Goal: Information Seeking & Learning: Learn about a topic

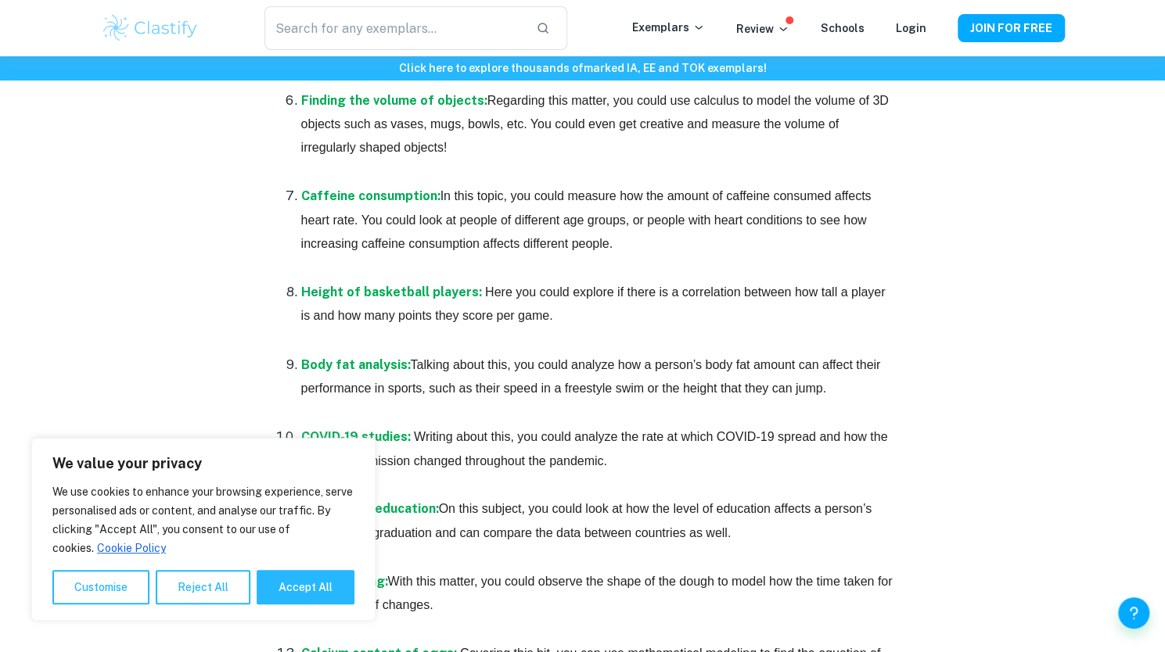
scroll to position [1421, 0]
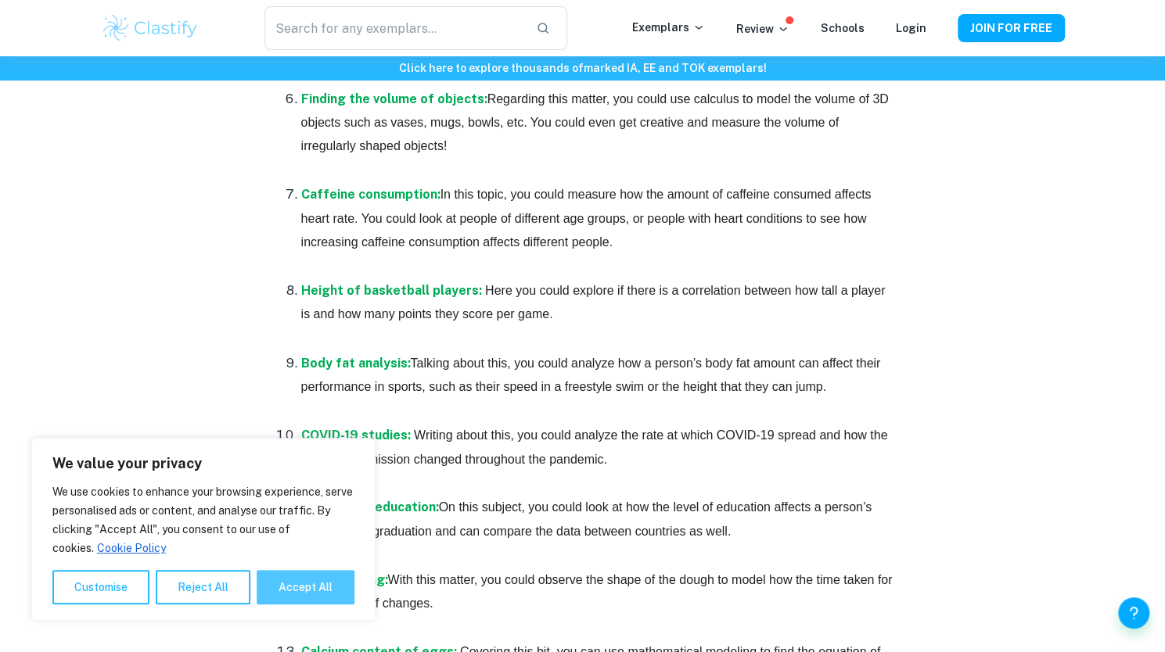
click at [311, 580] on button "Accept All" at bounding box center [306, 587] width 98 height 34
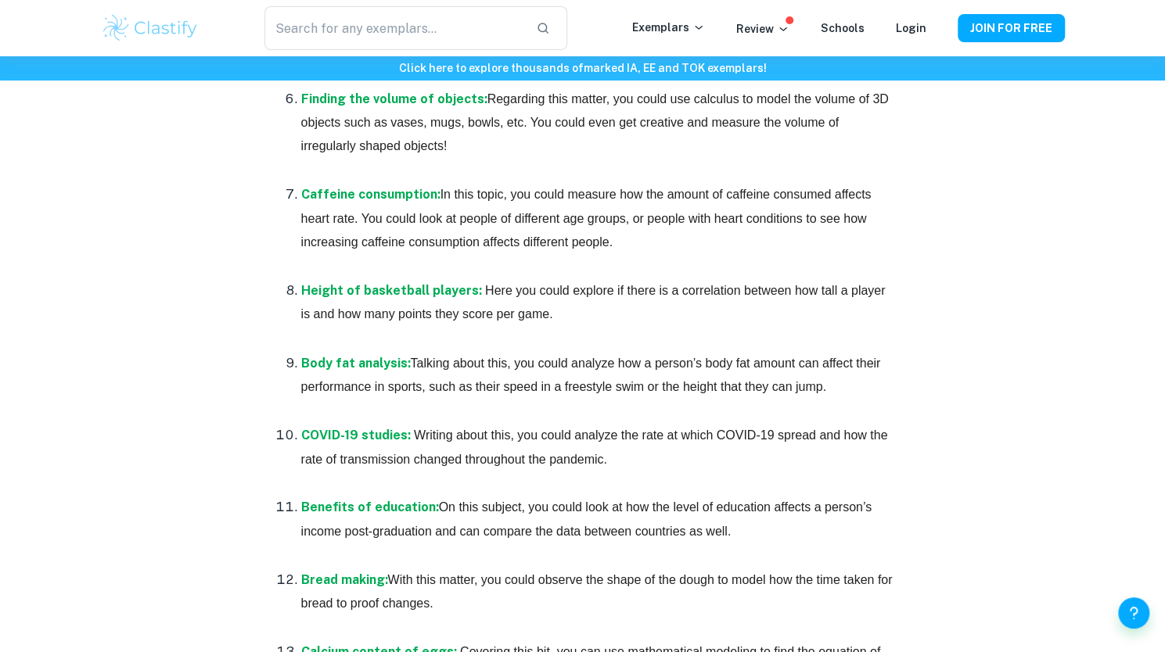
checkbox input "true"
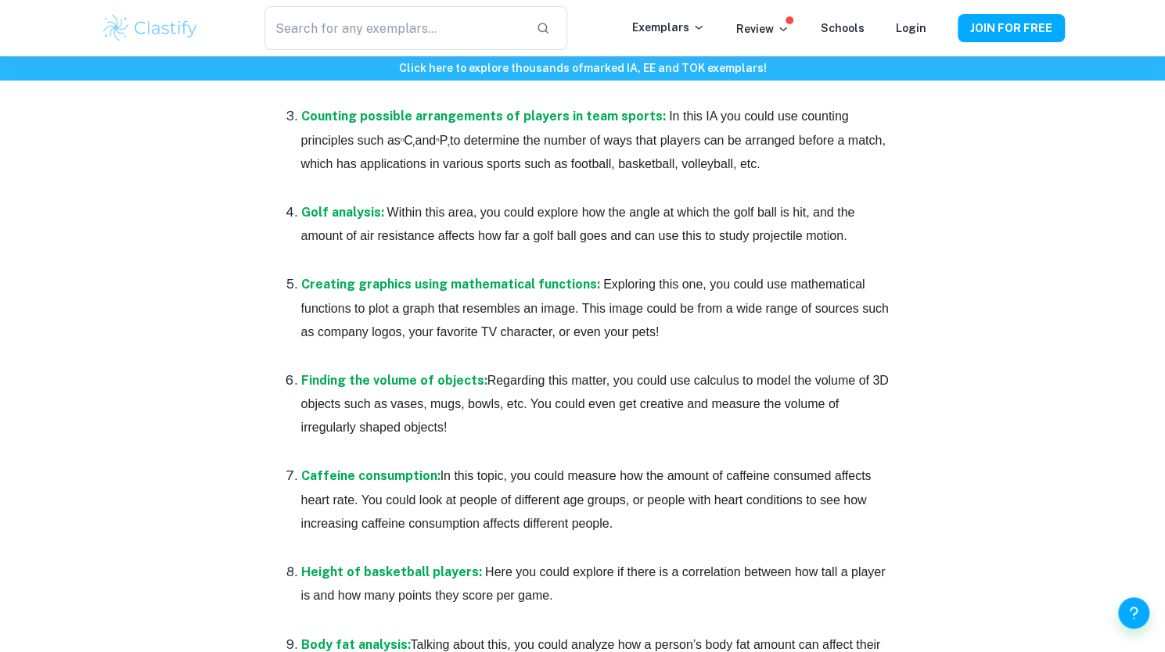
scroll to position [1179, 0]
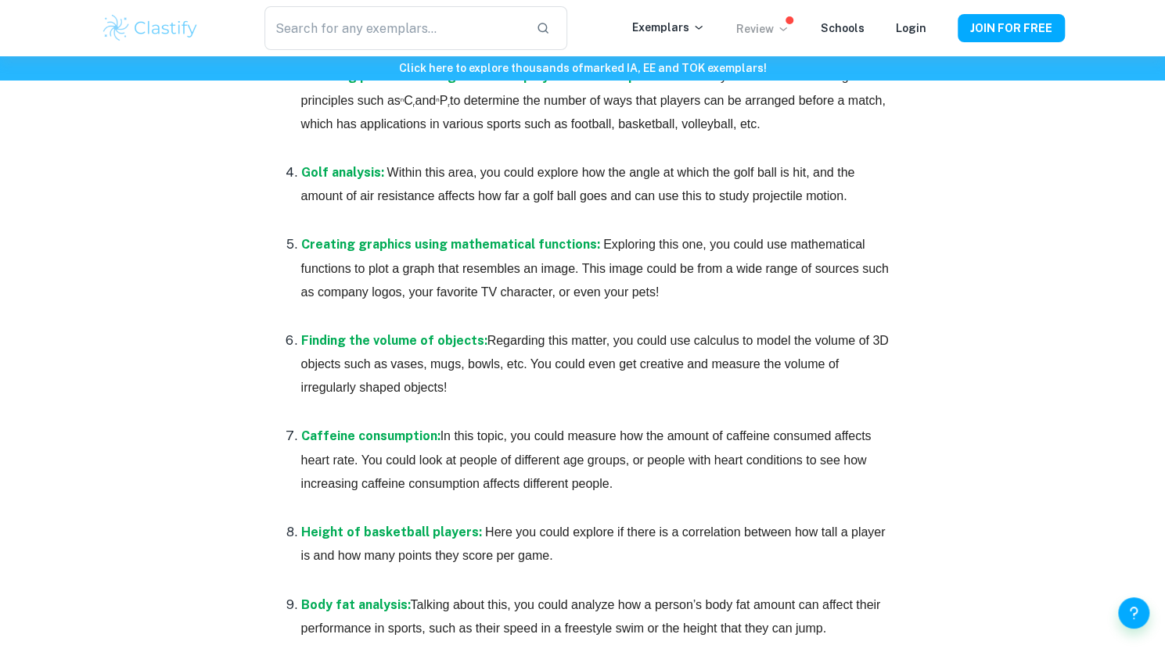
click at [776, 26] on p "Review" at bounding box center [762, 28] width 53 height 17
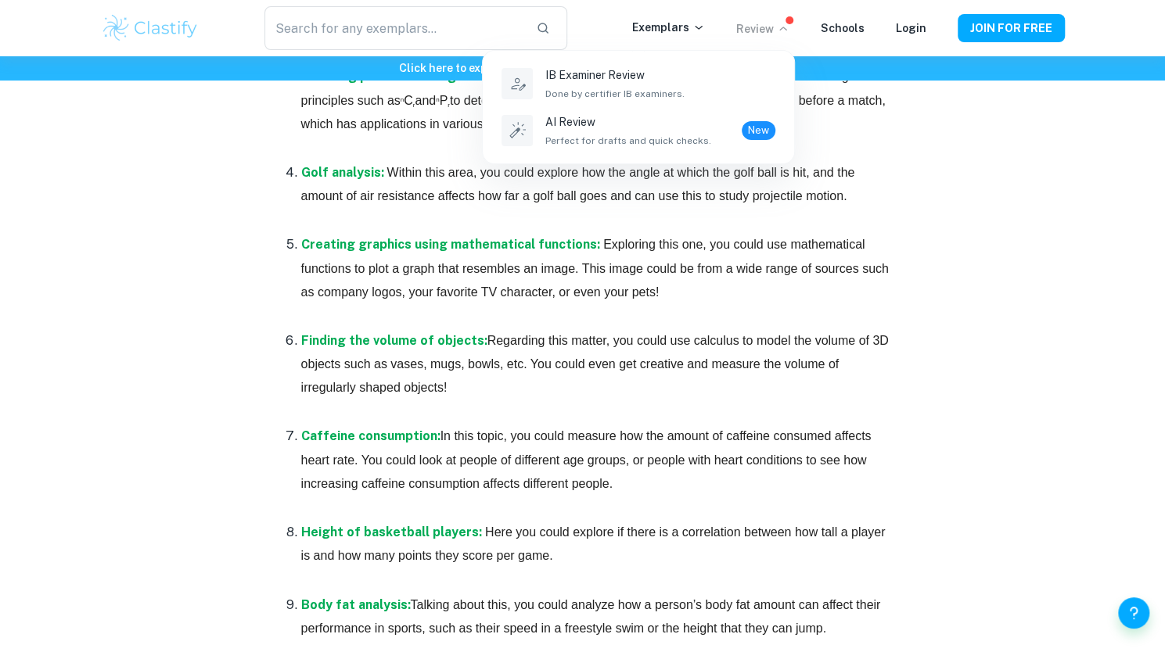
click at [821, 350] on div at bounding box center [582, 326] width 1165 height 652
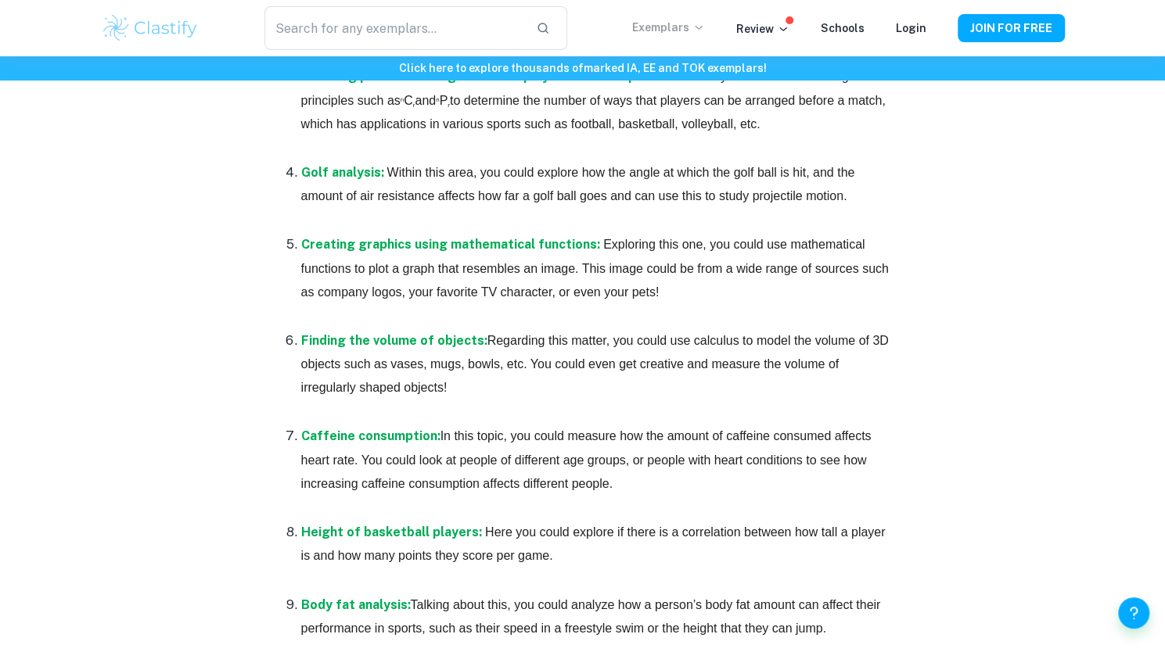
click at [674, 20] on p "Exemplars" at bounding box center [668, 27] width 73 height 17
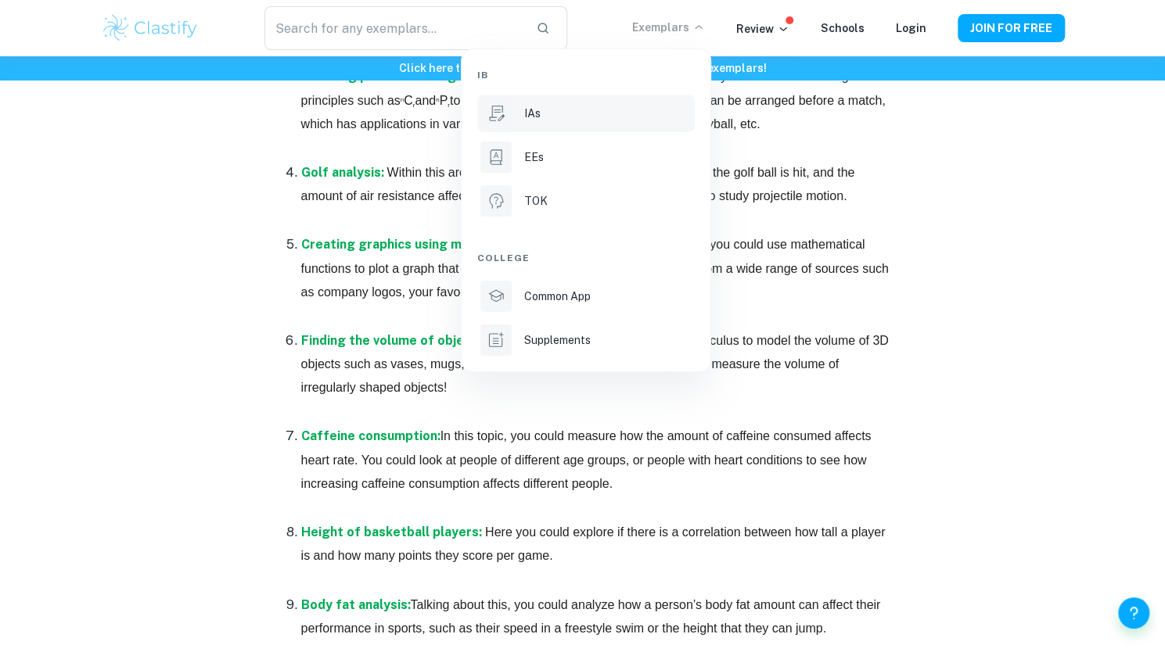
click at [597, 115] on div "IAs" at bounding box center [607, 113] width 167 height 17
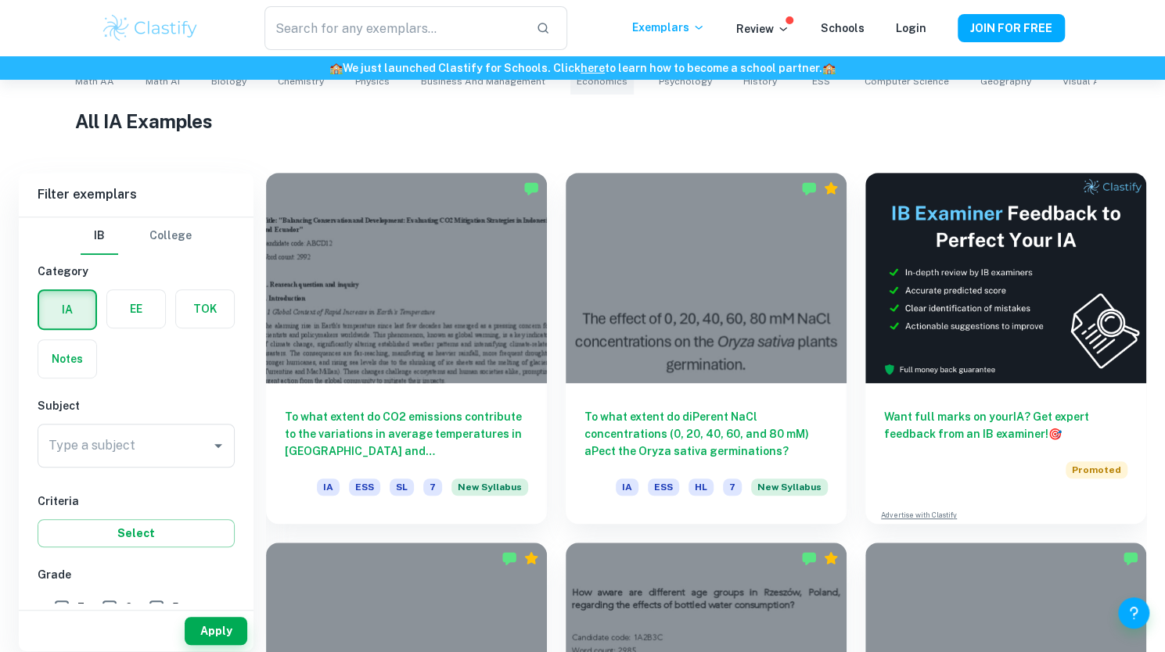
scroll to position [361, 0]
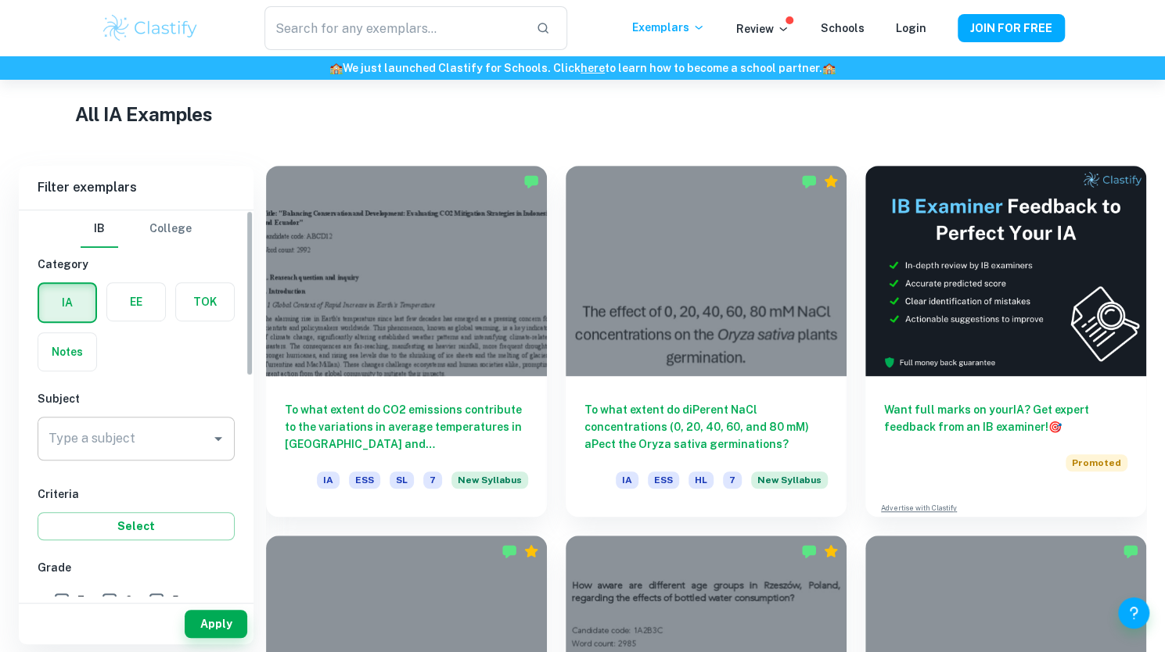
click at [180, 436] on input "Type a subject" at bounding box center [125, 439] width 160 height 30
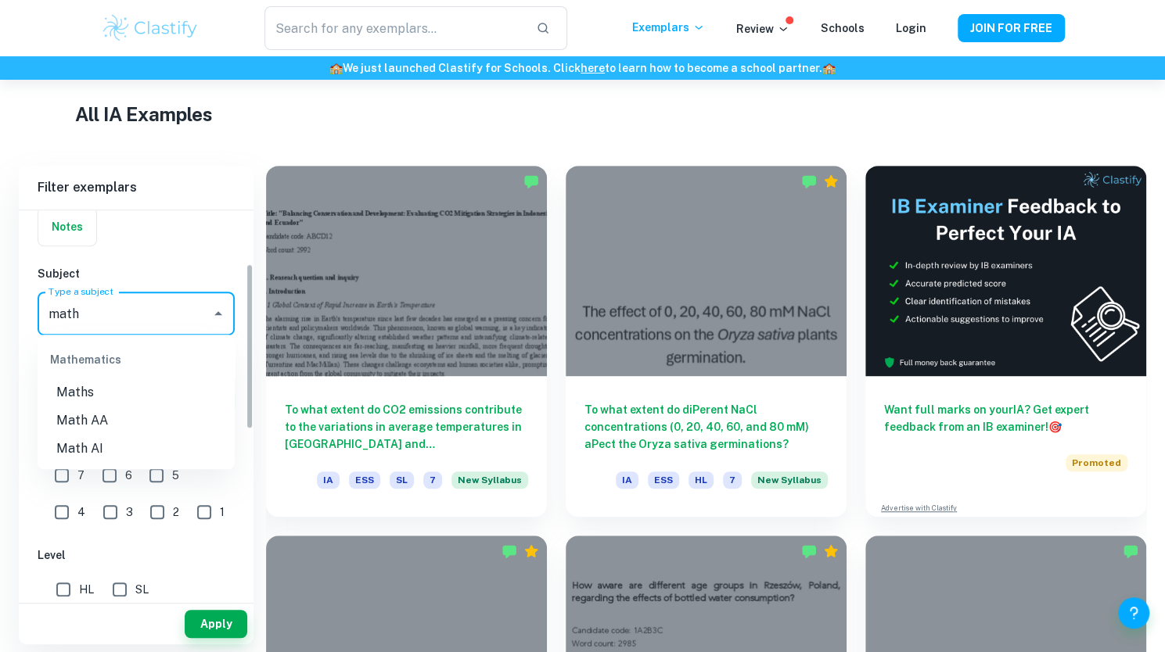
scroll to position [134, 0]
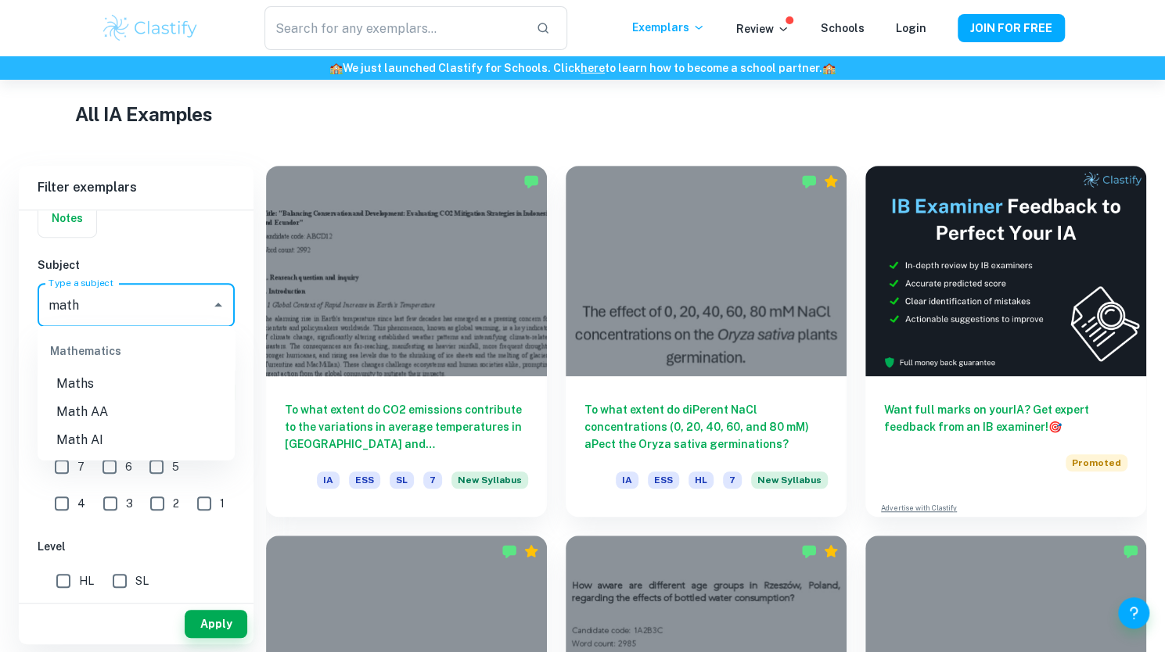
click at [106, 444] on li "Math AI" at bounding box center [136, 440] width 197 height 28
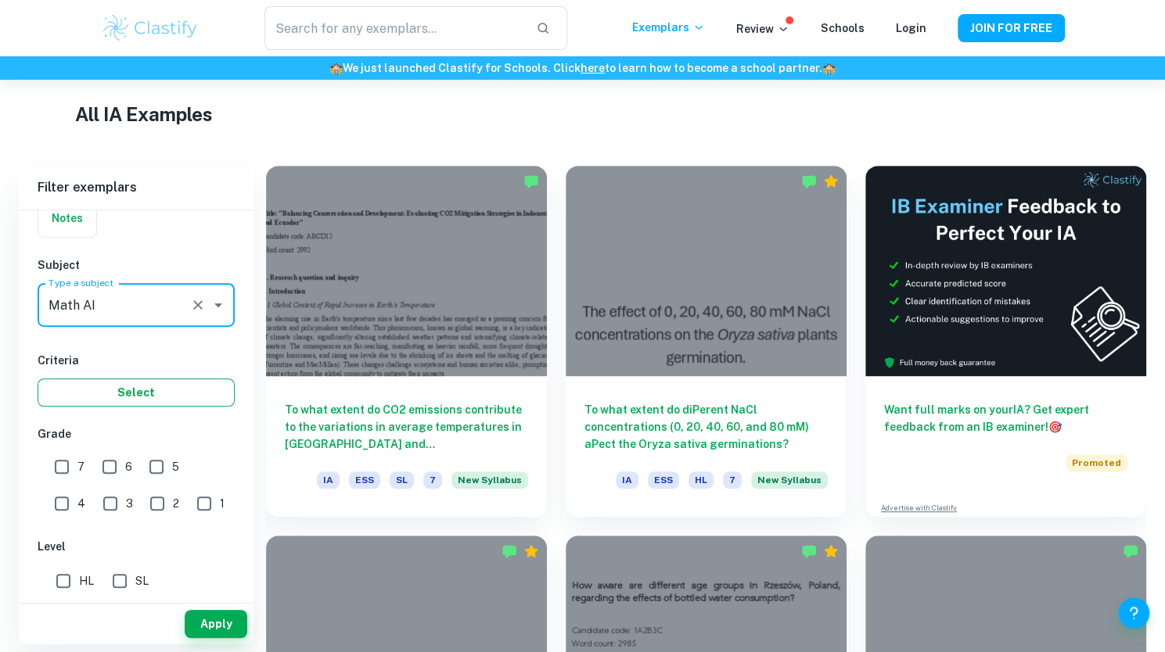
type input "Math AI"
click at [133, 385] on button "Select" at bounding box center [136, 393] width 197 height 28
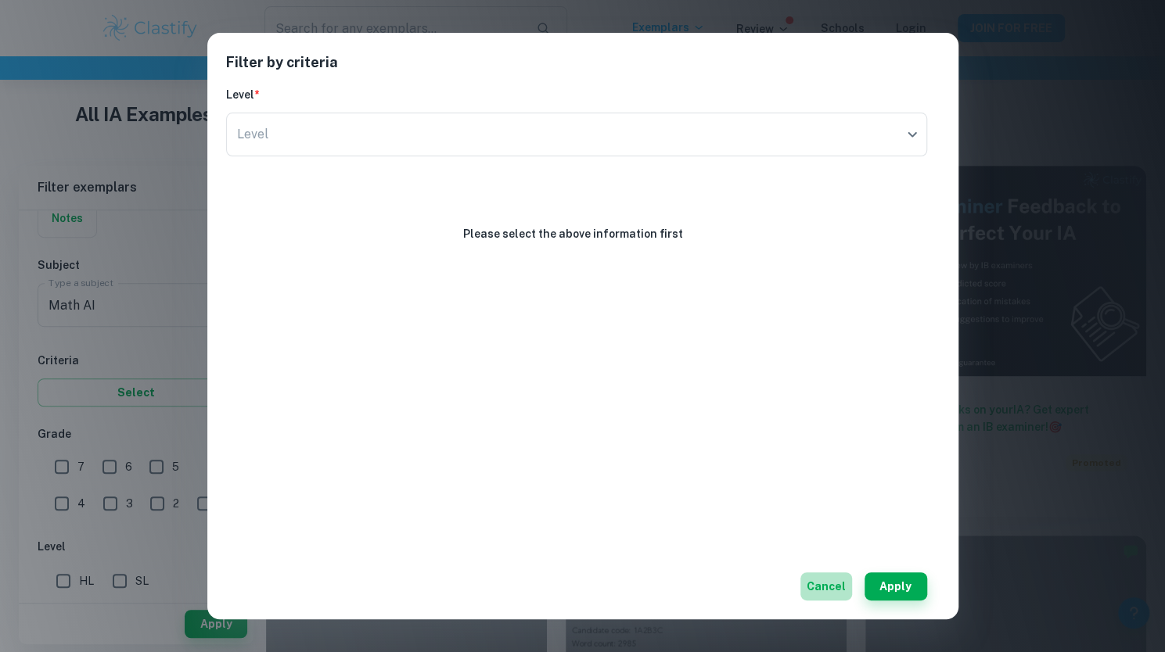
click at [824, 584] on button "Cancel" at bounding box center [826, 587] width 52 height 28
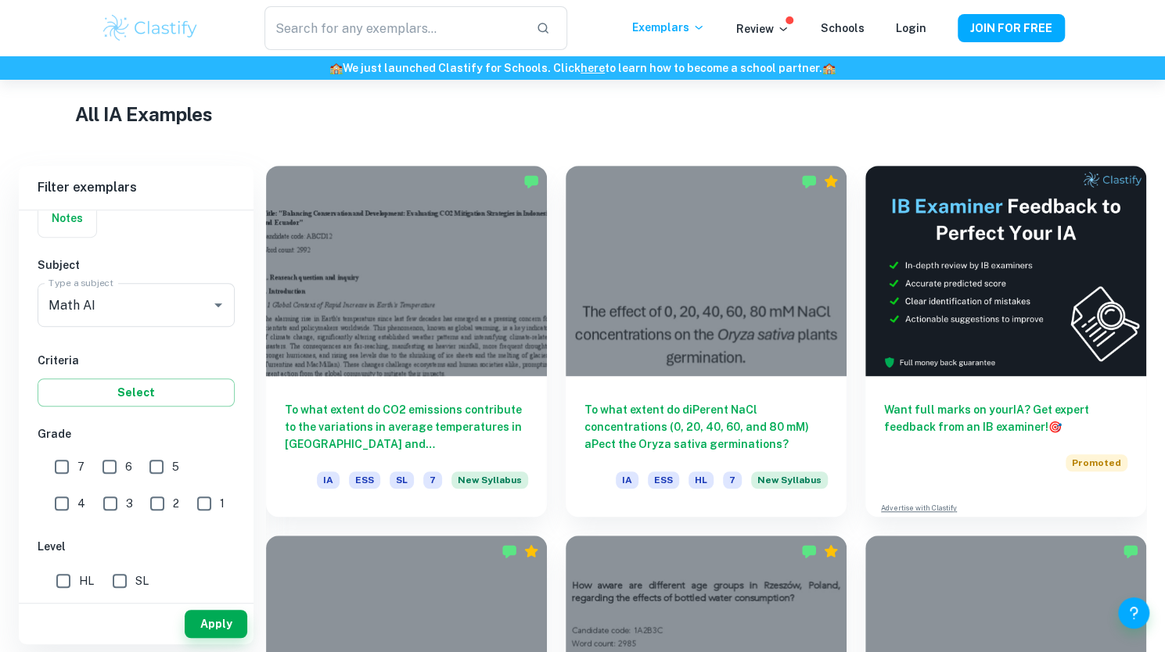
click at [58, 462] on input "7" at bounding box center [61, 466] width 31 height 31
checkbox input "true"
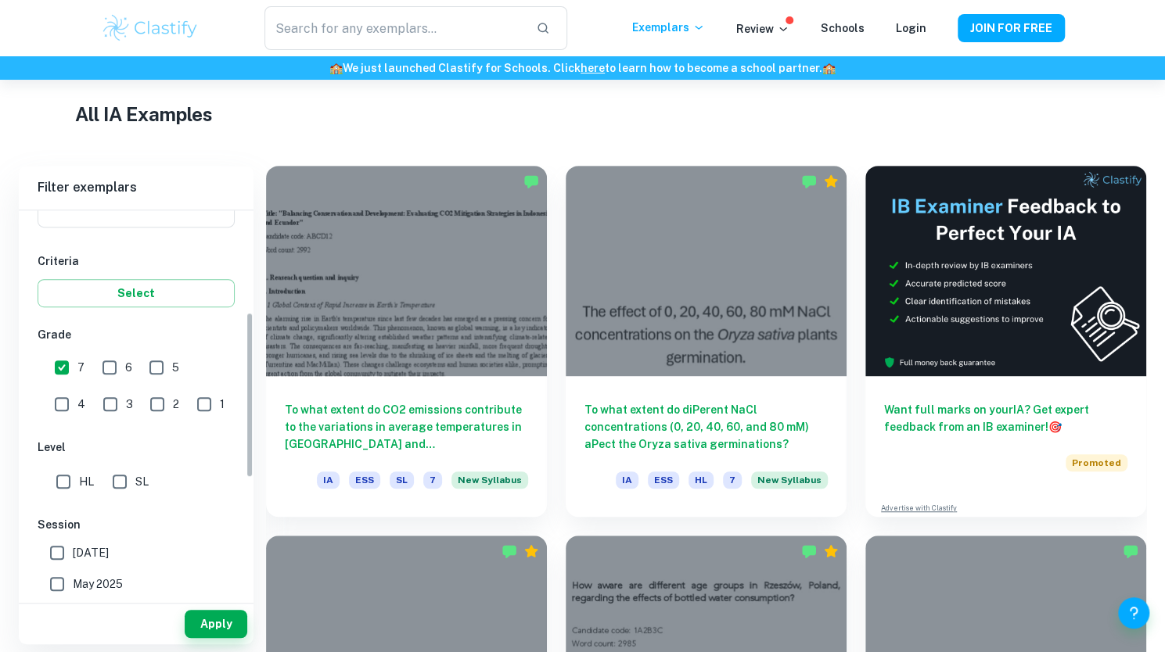
scroll to position [239, 0]
click at [140, 480] on span "SL" at bounding box center [141, 476] width 13 height 17
click at [135, 480] on input "SL" at bounding box center [119, 476] width 31 height 31
checkbox input "true"
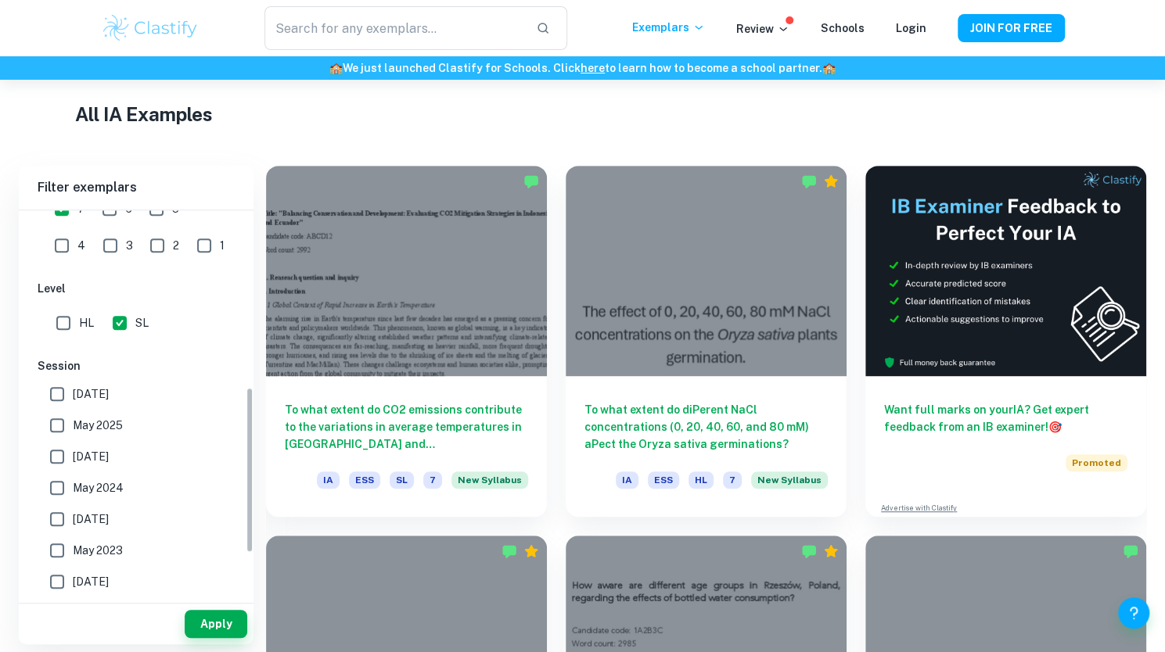
scroll to position [414, 0]
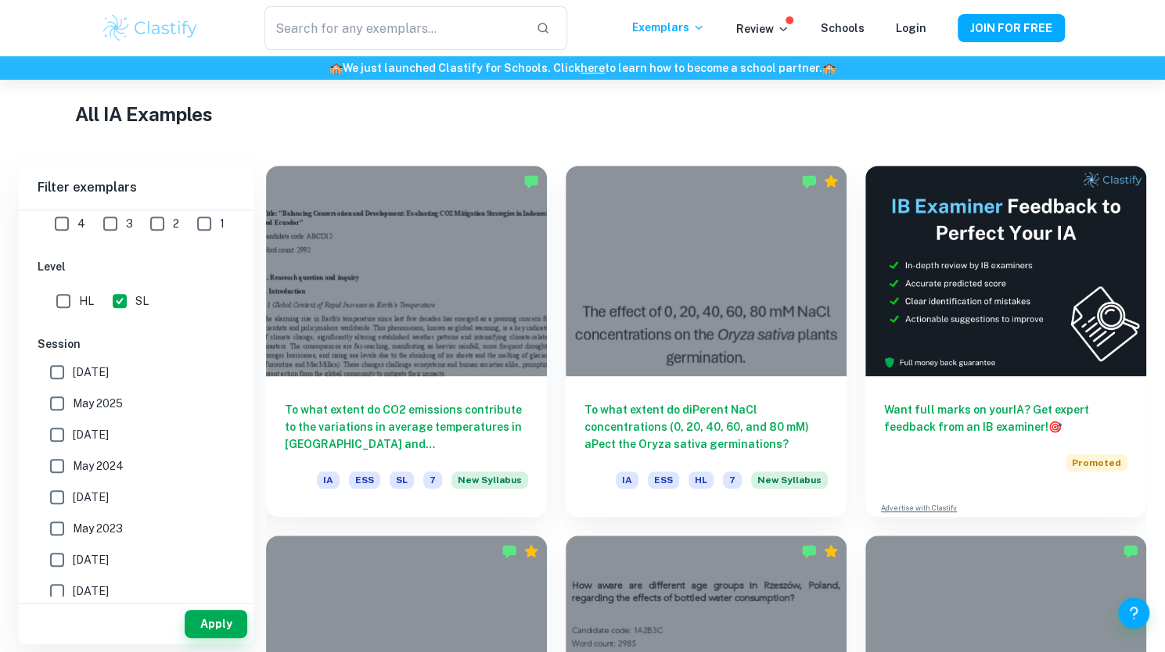
click at [83, 364] on span "[DATE]" at bounding box center [91, 372] width 36 height 17
click at [73, 364] on input "[DATE]" at bounding box center [56, 372] width 31 height 31
checkbox input "true"
click at [217, 628] on button "Apply" at bounding box center [216, 624] width 63 height 28
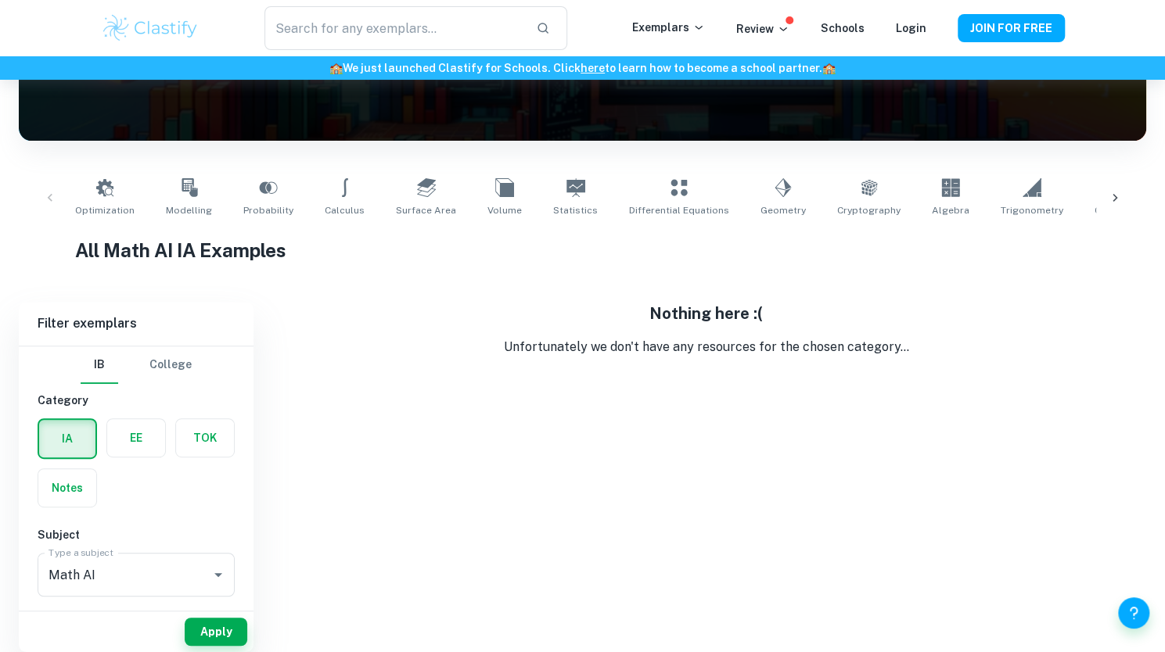
scroll to position [210, 0]
